Goal: Use online tool/utility: Utilize a website feature to perform a specific function

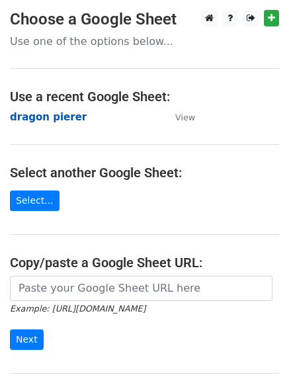
click at [30, 115] on strong "dragon pierer" at bounding box center [48, 117] width 77 height 12
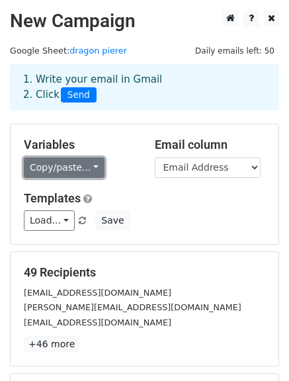
click at [45, 166] on link "Copy/paste..." at bounding box center [64, 168] width 81 height 21
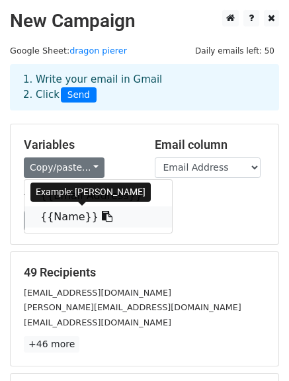
click at [52, 220] on link "{{Name}}" at bounding box center [99, 217] width 148 height 21
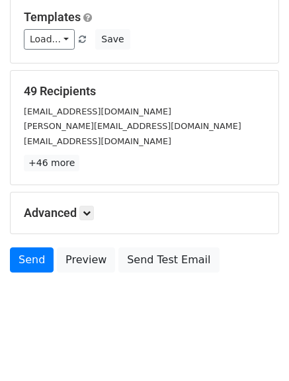
scroll to position [185, 0]
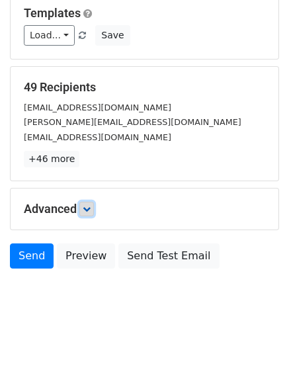
click at [82, 212] on link at bounding box center [86, 209] width 15 height 15
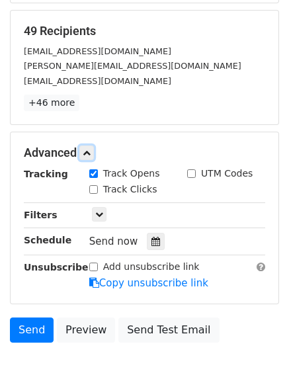
scroll to position [318, 0]
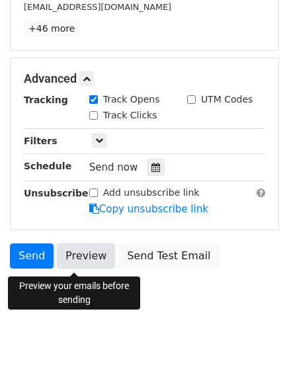
click at [83, 253] on link "Preview" at bounding box center [86, 256] width 58 height 25
click at [75, 252] on link "Preview" at bounding box center [86, 256] width 58 height 25
